Goal: Navigation & Orientation: Find specific page/section

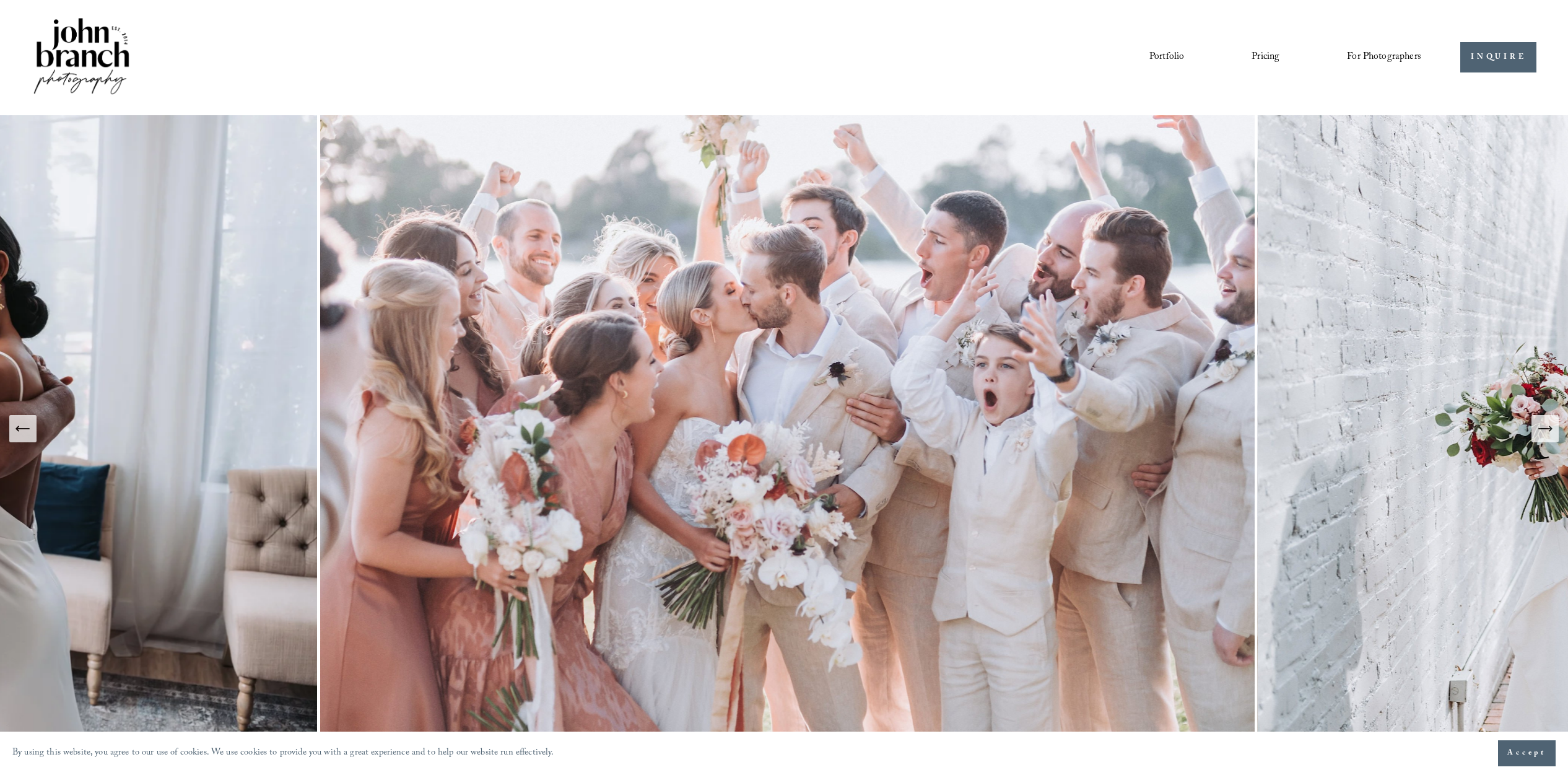
click at [1173, 54] on link "Portfolio" at bounding box center [1166, 57] width 35 height 21
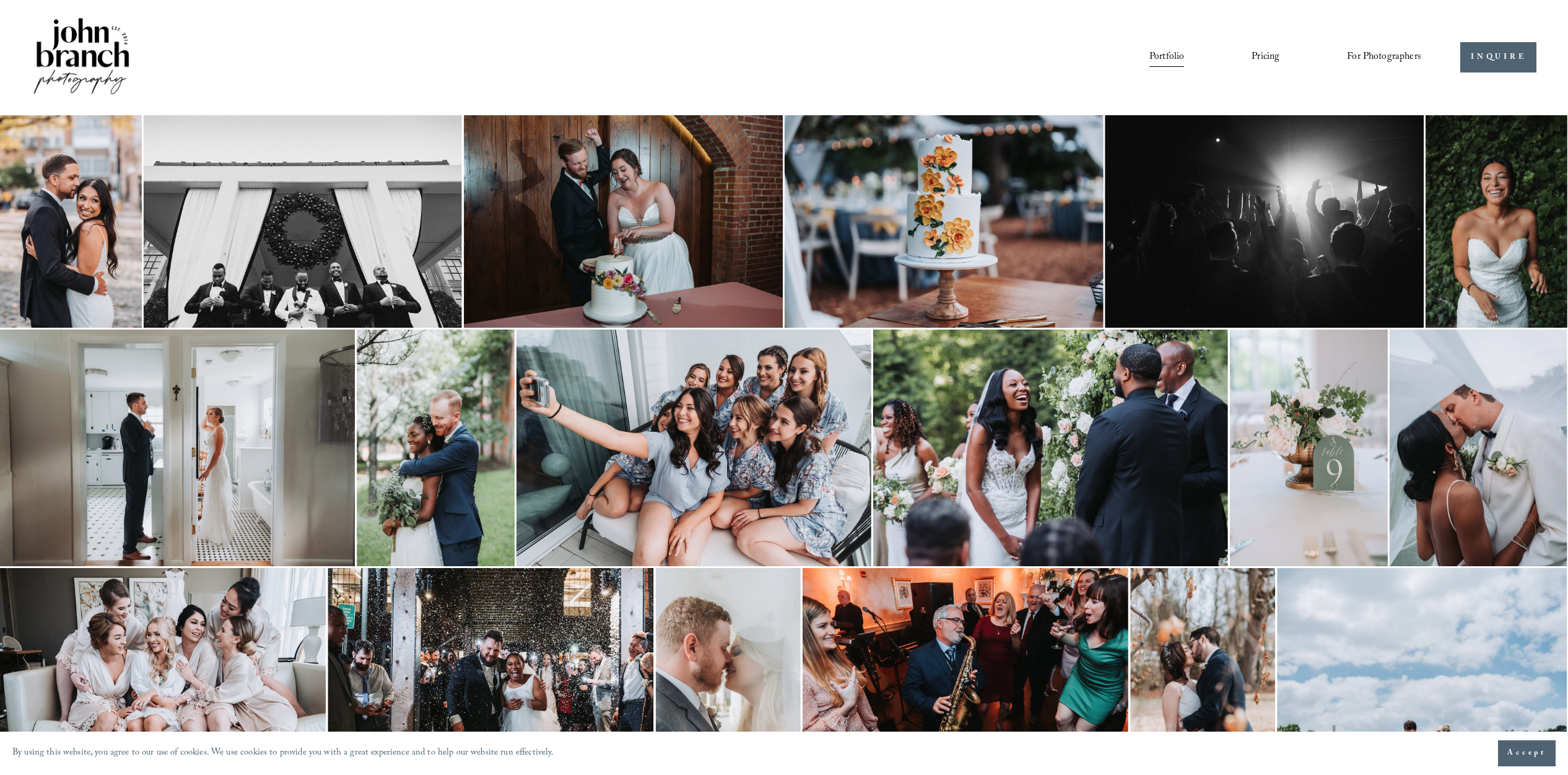
click at [1264, 58] on link "Pricing" at bounding box center [1265, 57] width 28 height 21
